Goal: Task Accomplishment & Management: Use online tool/utility

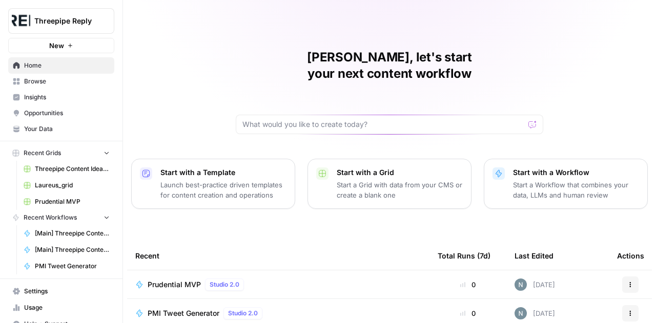
click at [37, 82] on span "Browse" at bounding box center [67, 81] width 86 height 9
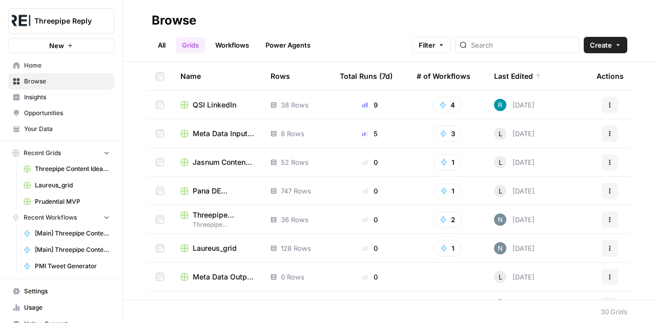
click at [233, 49] on link "Workflows" at bounding box center [232, 45] width 46 height 16
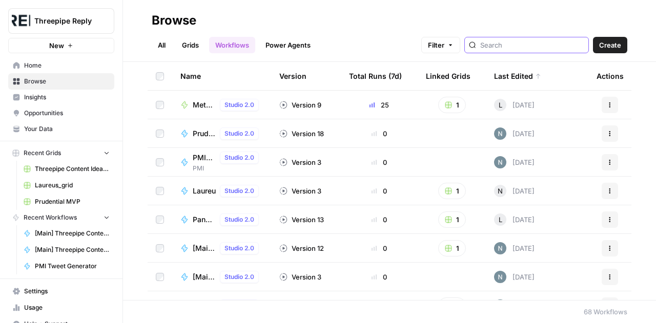
click at [528, 45] on input "search" at bounding box center [532, 45] width 104 height 10
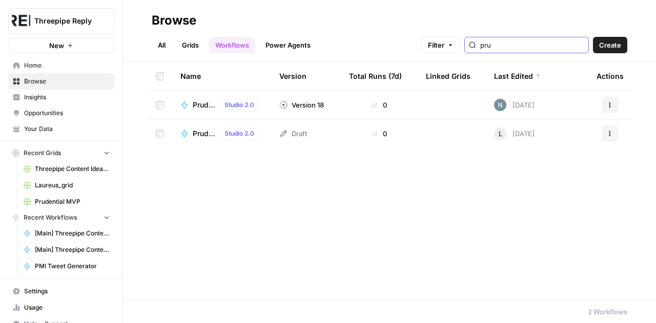
type input "pru"
click at [203, 108] on span "Prudential MVP" at bounding box center [204, 105] width 23 height 10
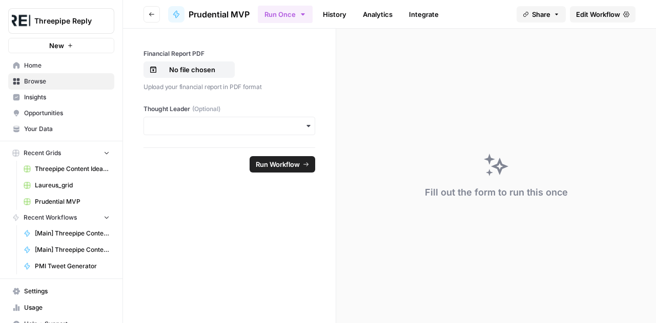
click at [605, 9] on span "Edit Workflow" at bounding box center [598, 14] width 44 height 10
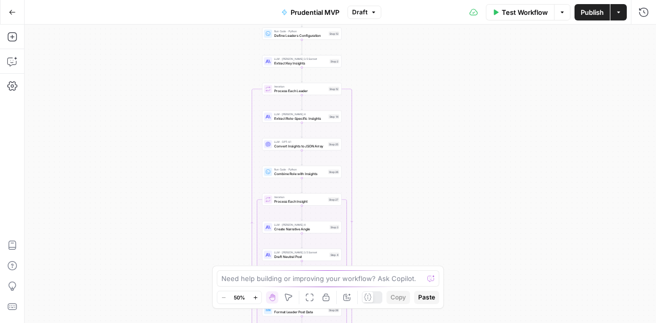
drag, startPoint x: 480, startPoint y: 74, endPoint x: 441, endPoint y: 211, distance: 142.5
click at [441, 211] on div "true false Workflow Set Inputs Inputs Write Liquid Text Write Liquid Text Step …" at bounding box center [340, 174] width 631 height 299
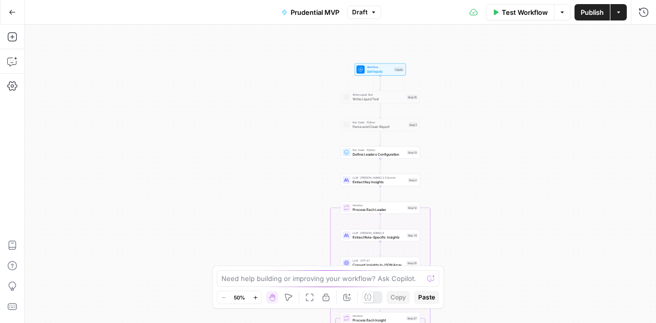
drag, startPoint x: 388, startPoint y: 74, endPoint x: 468, endPoint y: 189, distance: 139.8
click at [468, 189] on div "true false Workflow Set Inputs Inputs Write Liquid Text Write Liquid Text Step …" at bounding box center [340, 174] width 631 height 299
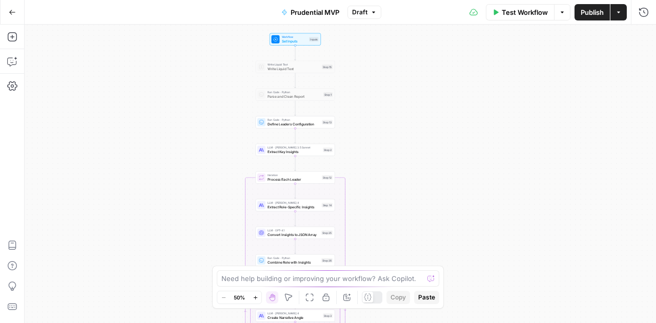
drag, startPoint x: 491, startPoint y: 124, endPoint x: 406, endPoint y: 94, distance: 89.8
click at [406, 94] on div "true false Workflow Set Inputs Inputs Write Liquid Text Write Liquid Text Step …" at bounding box center [340, 174] width 631 height 299
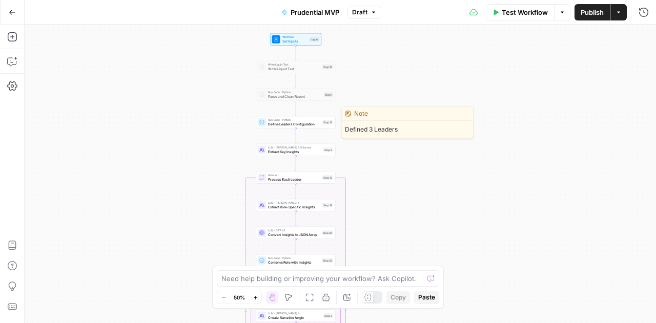
click at [291, 127] on span "Define Leaders Configuration" at bounding box center [294, 123] width 52 height 5
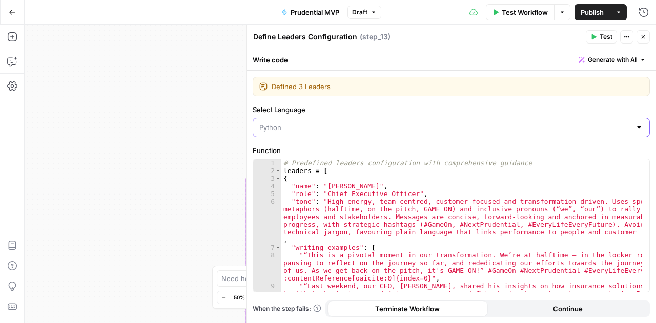
click at [279, 124] on input "Select Language" at bounding box center [444, 127] width 371 height 10
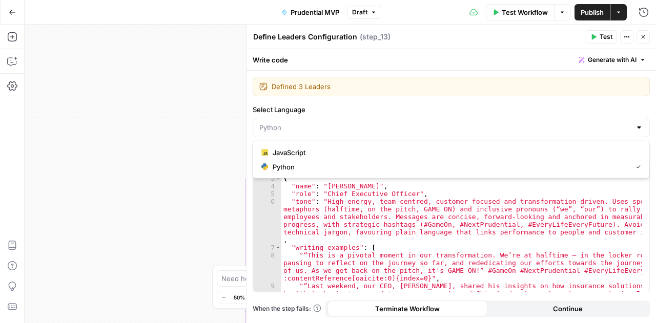
type input "Python"
click at [173, 143] on div "true false Workflow Set Inputs Inputs Write Liquid Text Write Liquid Text Step …" at bounding box center [340, 174] width 631 height 299
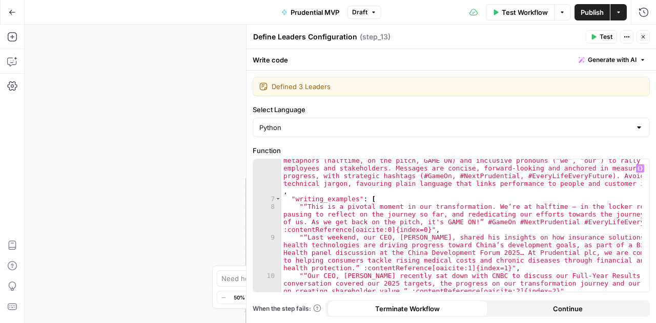
scroll to position [94, 0]
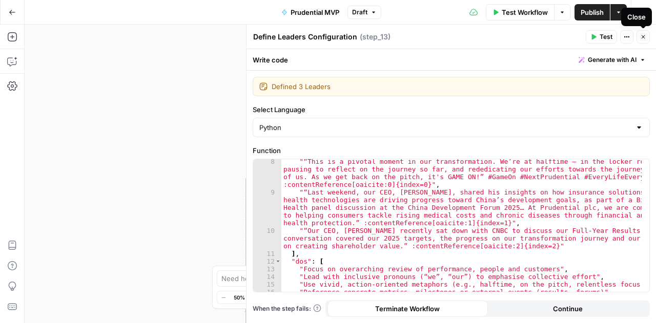
click at [642, 39] on icon "button" at bounding box center [643, 37] width 6 height 6
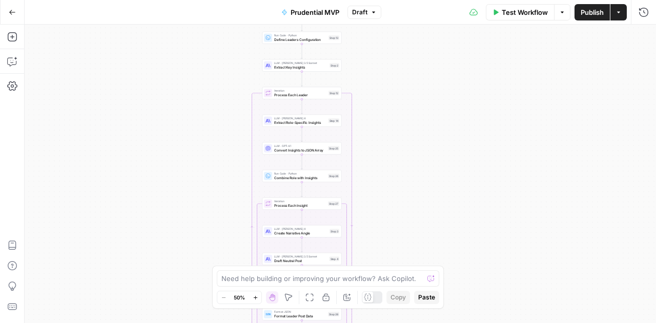
drag, startPoint x: 471, startPoint y: 156, endPoint x: 477, endPoint y: 72, distance: 84.2
click at [477, 72] on div "true false Workflow Set Inputs Inputs Write Liquid Text Write Liquid Text Step …" at bounding box center [340, 174] width 631 height 299
